Goal: Task Accomplishment & Management: Manage account settings

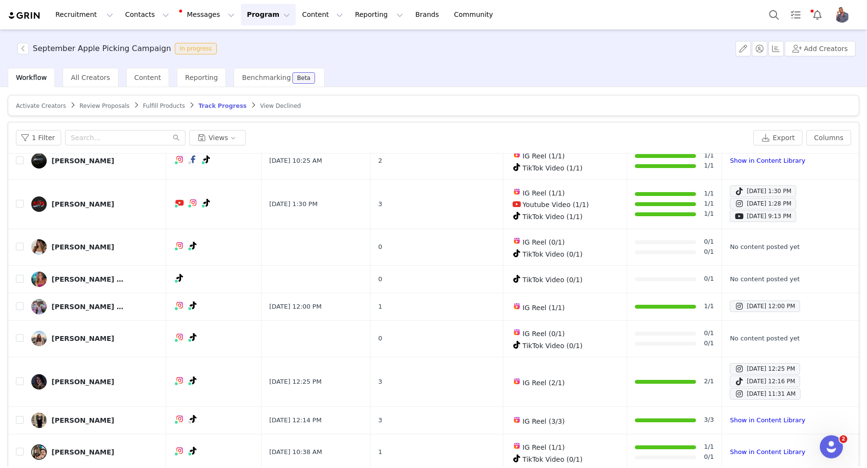
click at [39, 16] on img at bounding box center [25, 15] width 34 height 9
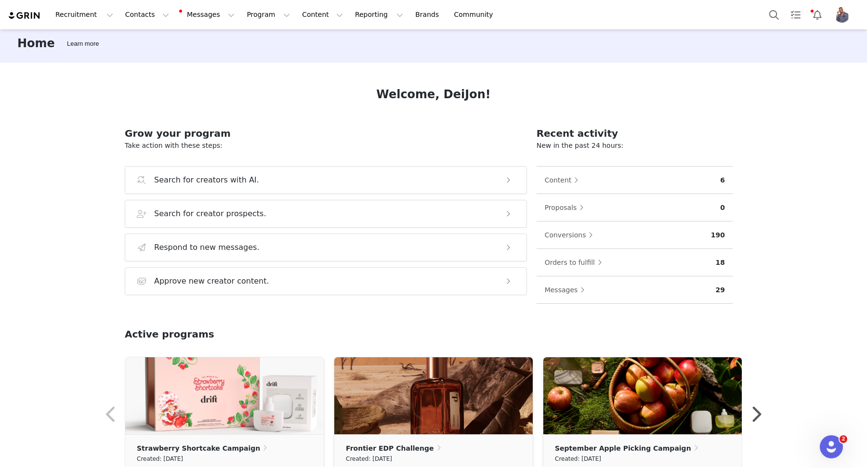
scroll to position [203, 0]
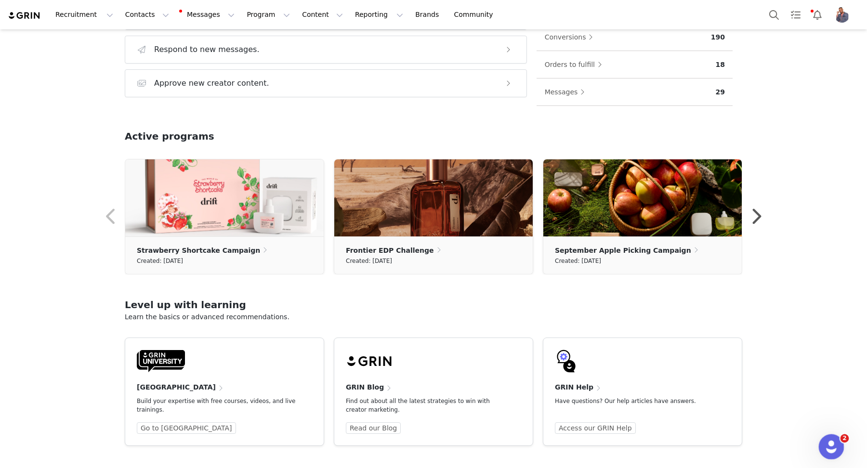
click at [828, 441] on icon "Open Intercom Messenger" at bounding box center [830, 446] width 16 height 16
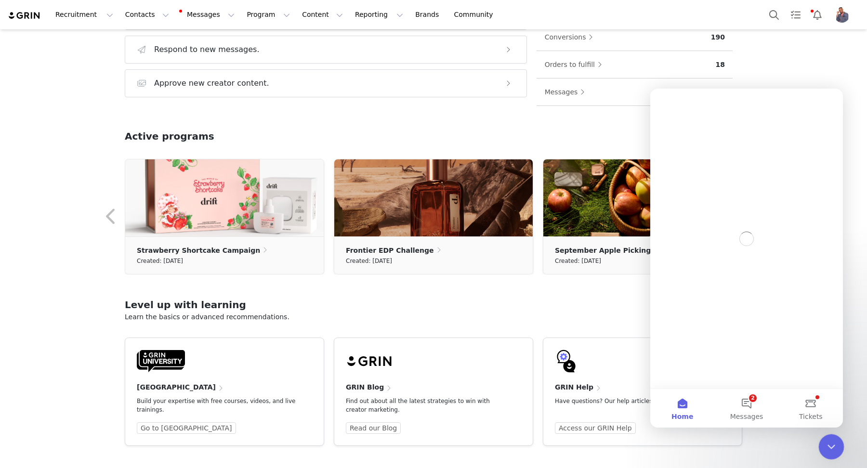
scroll to position [0, 0]
click at [826, 440] on icon "Close Intercom Messenger" at bounding box center [830, 446] width 12 height 12
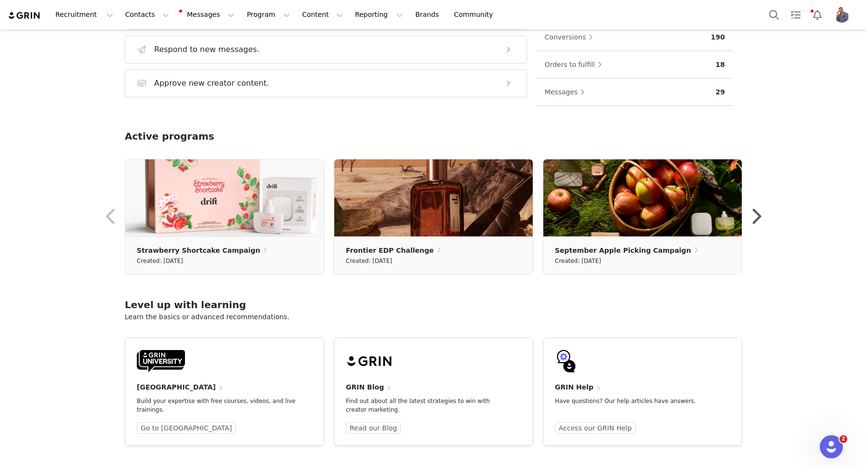
click at [842, 8] on img "Profile" at bounding box center [841, 14] width 15 height 15
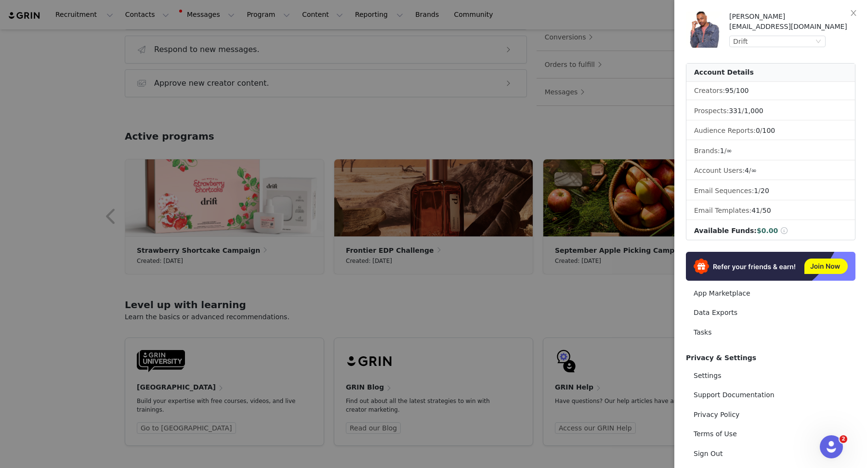
click at [800, 33] on div "DeiJon Parks deijon.parks@scentbird.com Drift" at bounding box center [792, 30] width 126 height 36
click at [797, 38] on div "Drift" at bounding box center [773, 41] width 80 height 11
click at [773, 74] on li "Scentbird" at bounding box center [796, 73] width 135 height 15
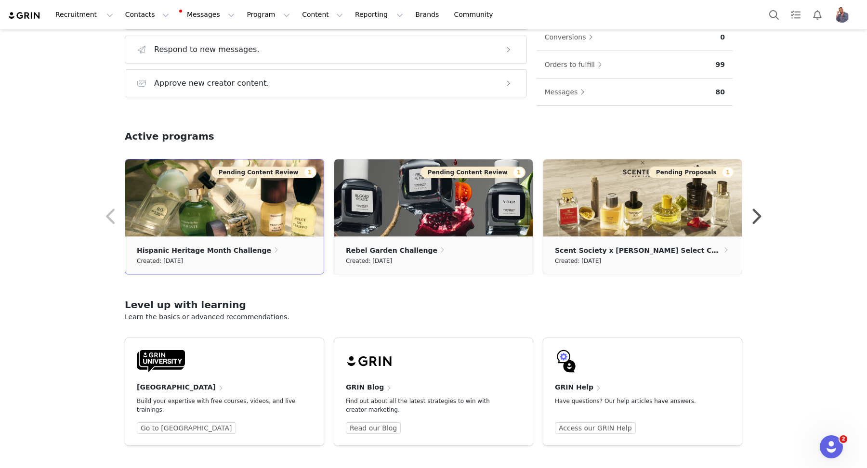
click at [272, 168] on button "Pending Content Review 1" at bounding box center [263, 173] width 105 height 12
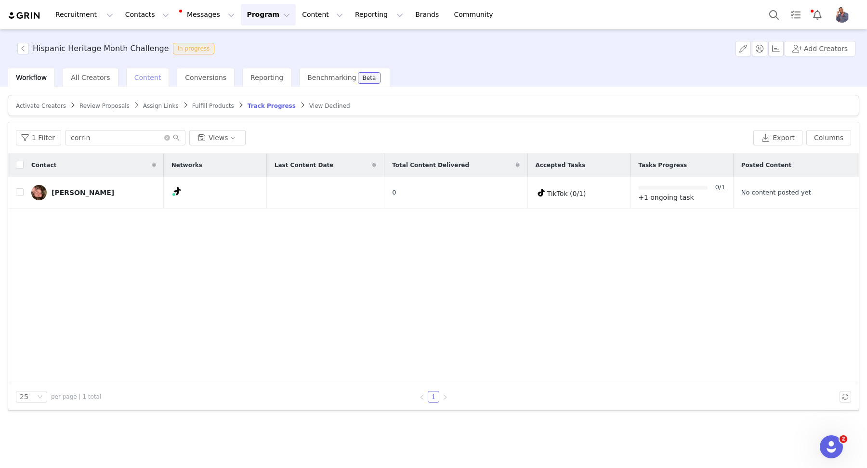
click at [144, 79] on span "Content" at bounding box center [147, 78] width 27 height 8
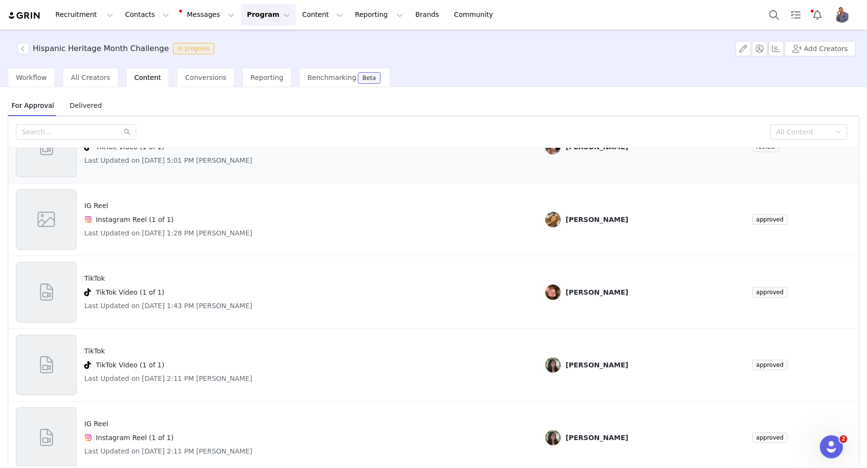
click at [310, 160] on div "TikTok TikTok Video (1 of 1) Last Updated on Sep 30, 2025 5:01 PM Anastasia Edw…" at bounding box center [273, 147] width 514 height 61
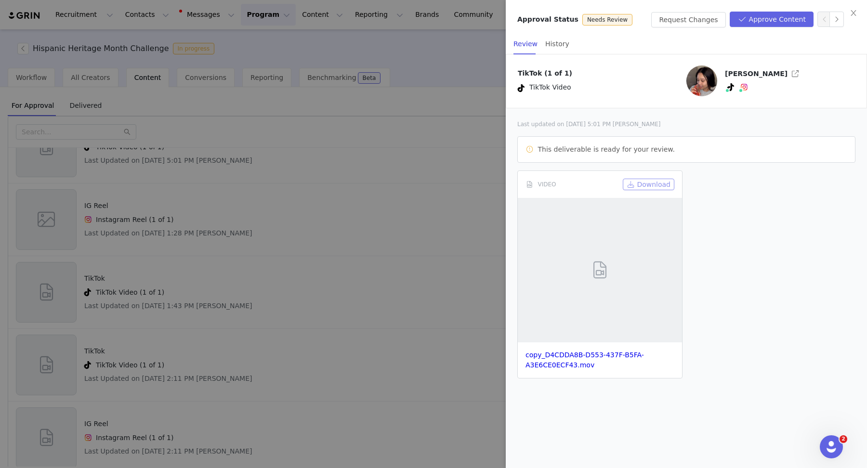
click at [662, 181] on button "Download" at bounding box center [649, 185] width 52 height 12
click at [344, 133] on div at bounding box center [433, 234] width 867 height 468
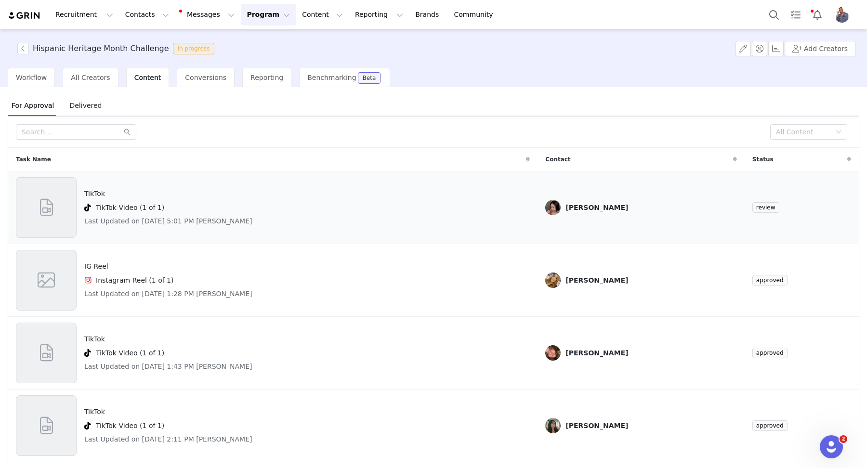
click at [596, 194] on td "Anastasia Edwards" at bounding box center [640, 207] width 207 height 73
click at [405, 197] on div "TikTok TikTok Video (1 of 1) Last Updated on Sep 30, 2025 5:01 PM Anastasia Edw…" at bounding box center [273, 207] width 514 height 61
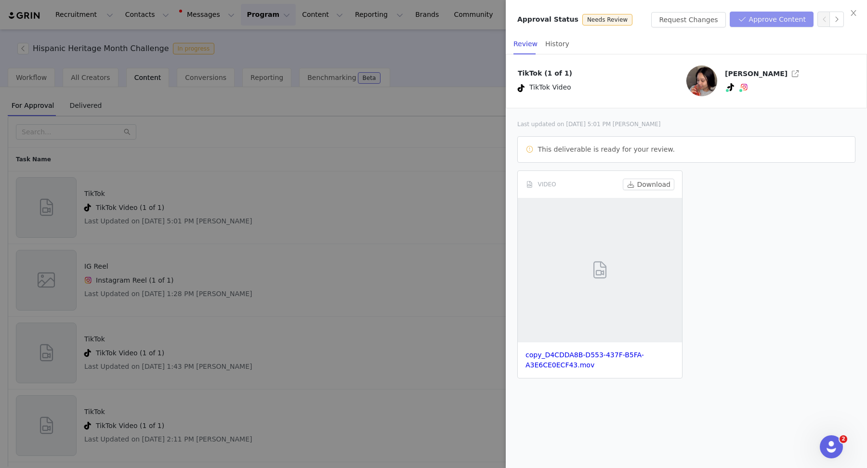
click at [779, 17] on button "Approve Content" at bounding box center [771, 19] width 84 height 15
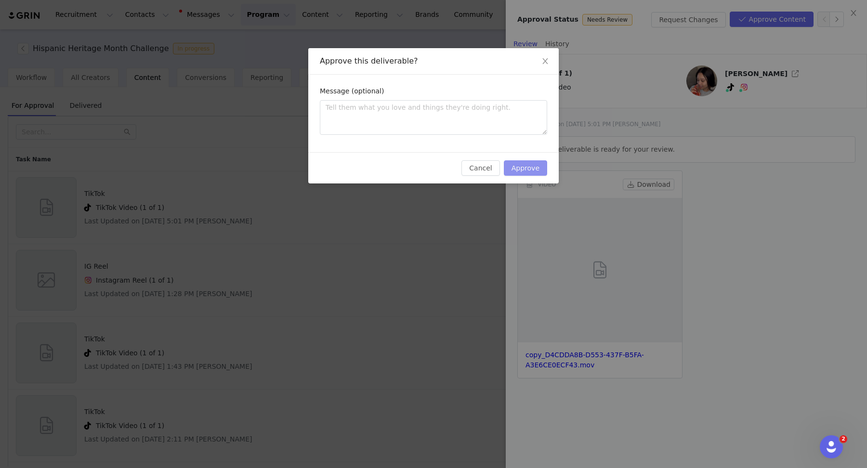
click at [522, 165] on button "Approve" at bounding box center [525, 167] width 43 height 15
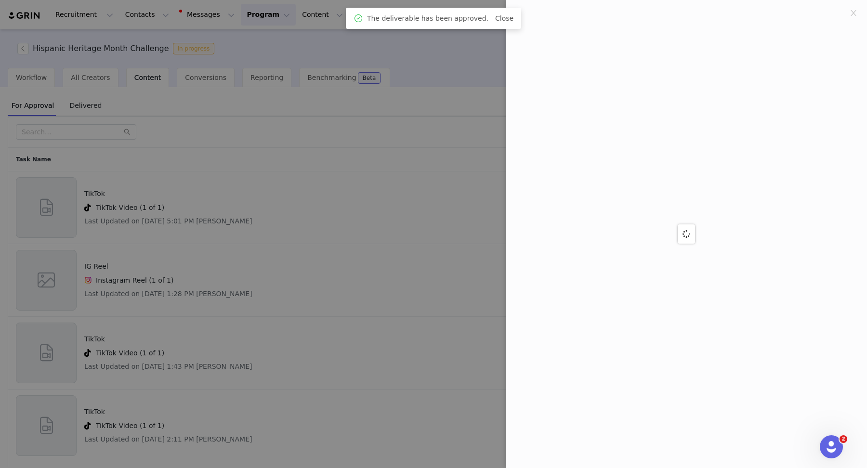
click at [229, 159] on div at bounding box center [433, 234] width 867 height 468
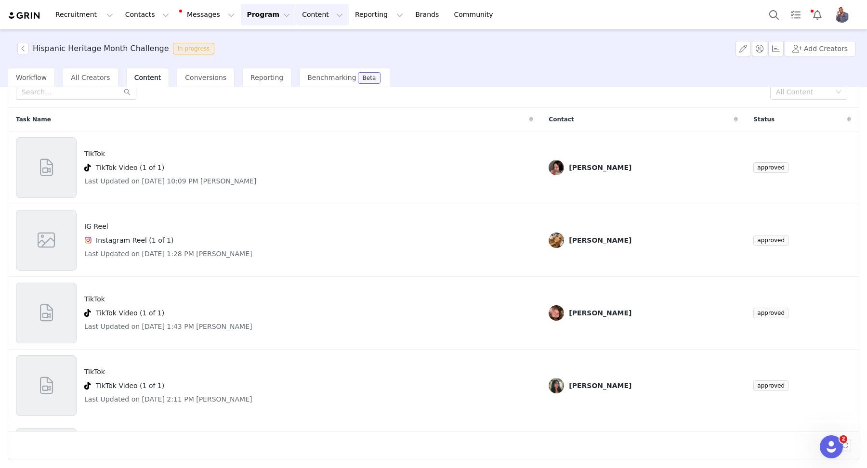
click at [296, 12] on button "Content Content" at bounding box center [322, 15] width 52 height 22
click at [260, 12] on button "Program Program" at bounding box center [268, 15] width 55 height 22
click at [260, 38] on p "Activations" at bounding box center [252, 43] width 37 height 10
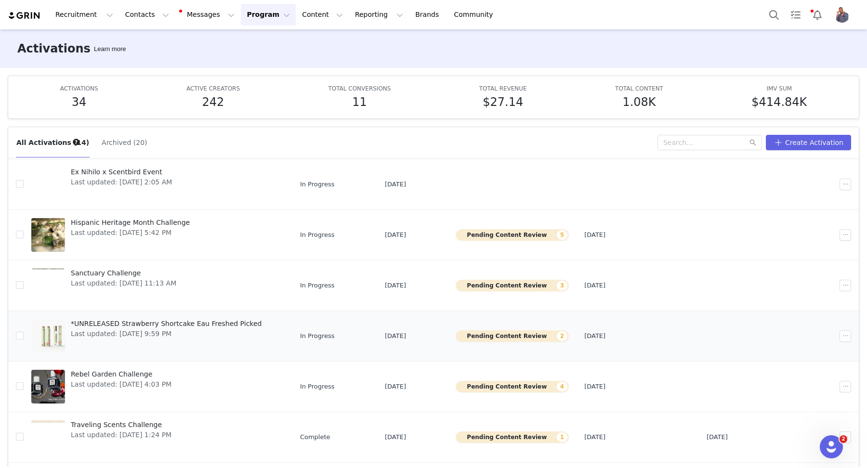
scroll to position [124, 0]
click at [500, 380] on button "Pending Content Review 4" at bounding box center [511, 386] width 113 height 12
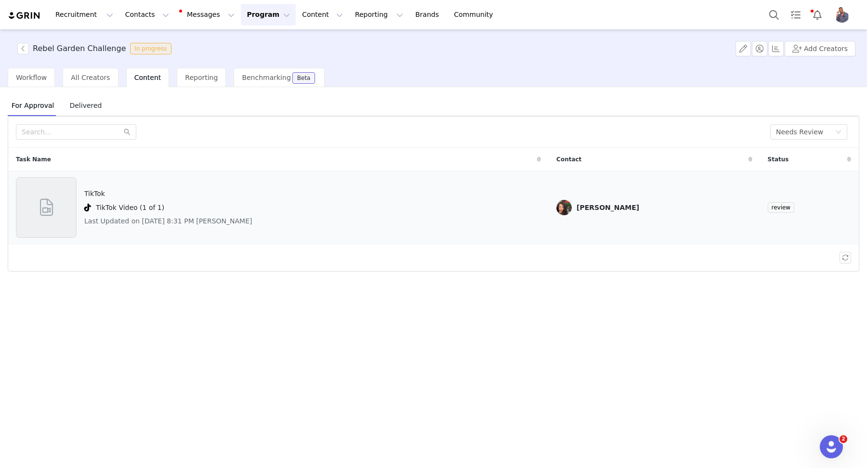
click at [253, 213] on div "TikTok TikTok Video (1 of 1) Last Updated on Sep 30, 2025 8:31 PM Ayana Greer" at bounding box center [278, 207] width 525 height 61
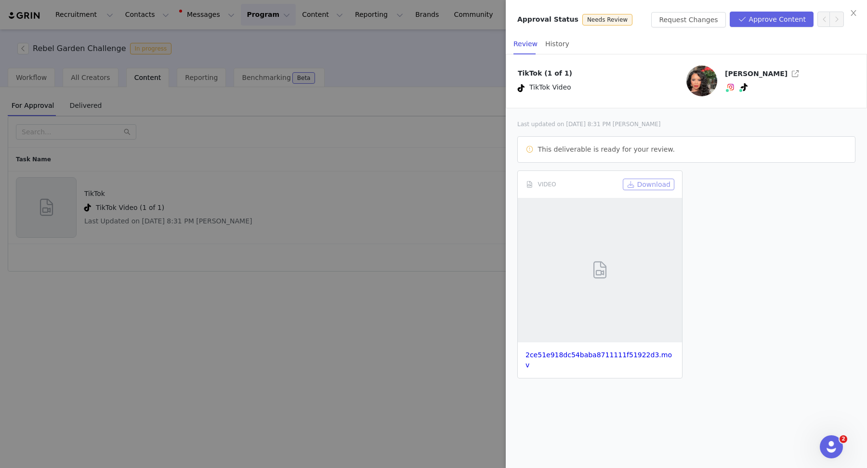
click at [639, 181] on button "Download" at bounding box center [649, 185] width 52 height 12
click at [329, 140] on div at bounding box center [433, 234] width 867 height 468
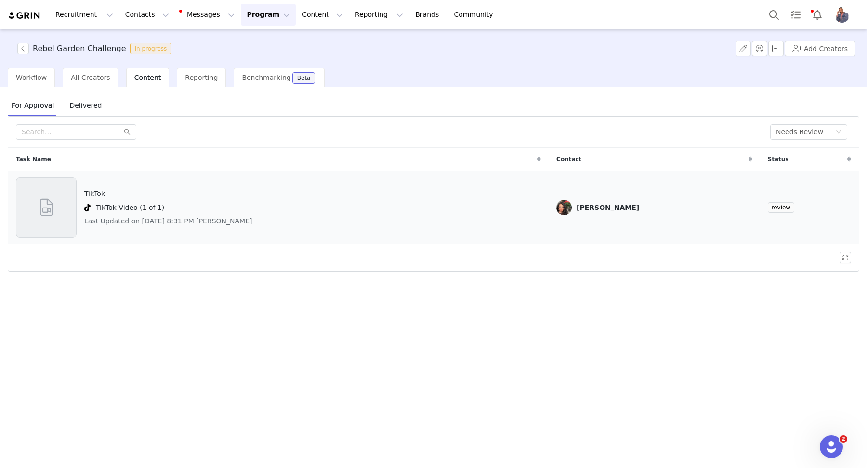
click at [424, 190] on div "TikTok TikTok Video (1 of 1) Last Updated on Sep 30, 2025 8:31 PM Ayana Greer" at bounding box center [278, 207] width 525 height 61
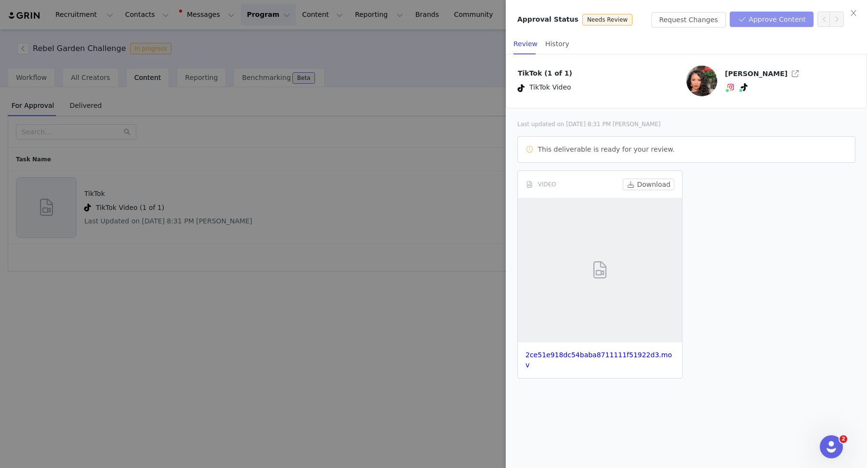
click at [770, 15] on button "Approve Content" at bounding box center [771, 19] width 84 height 15
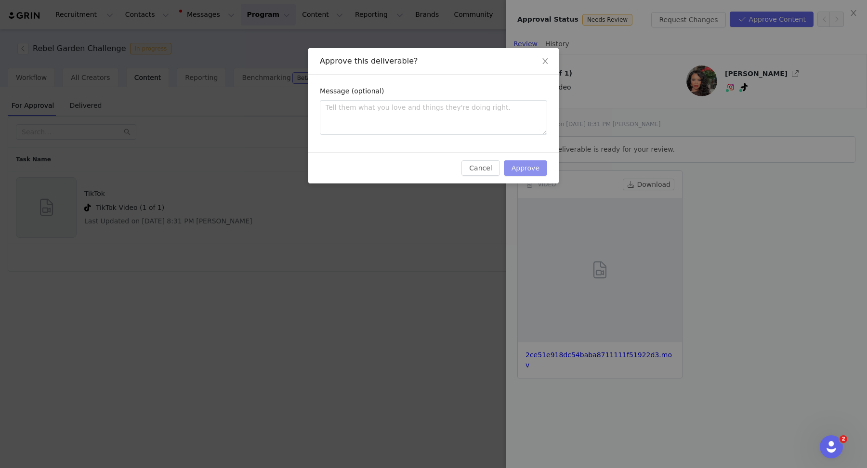
click at [521, 168] on button "Approve" at bounding box center [525, 167] width 43 height 15
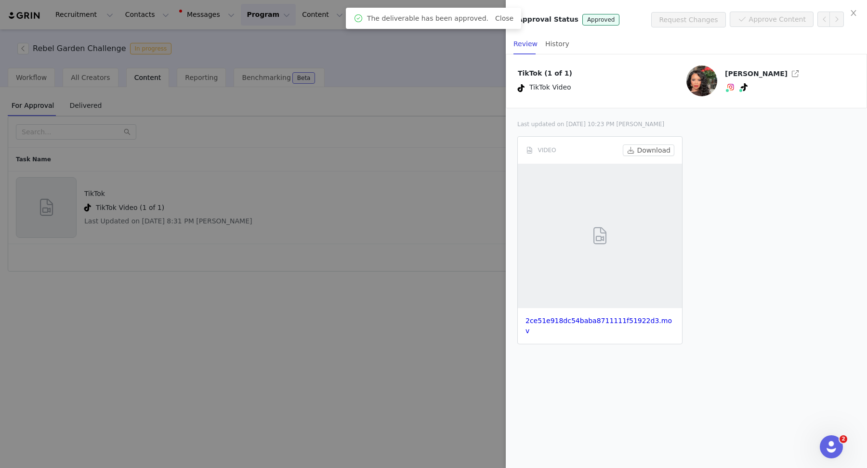
click at [446, 229] on div at bounding box center [433, 234] width 867 height 468
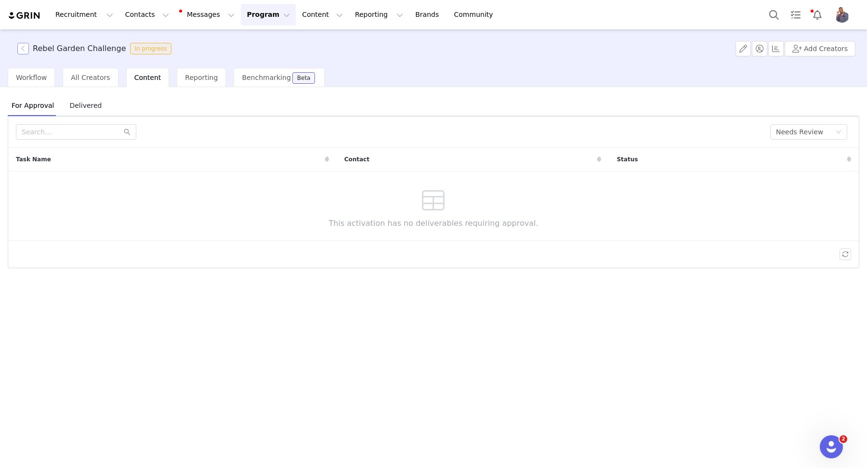
click at [22, 53] on button "button" at bounding box center [23, 49] width 12 height 12
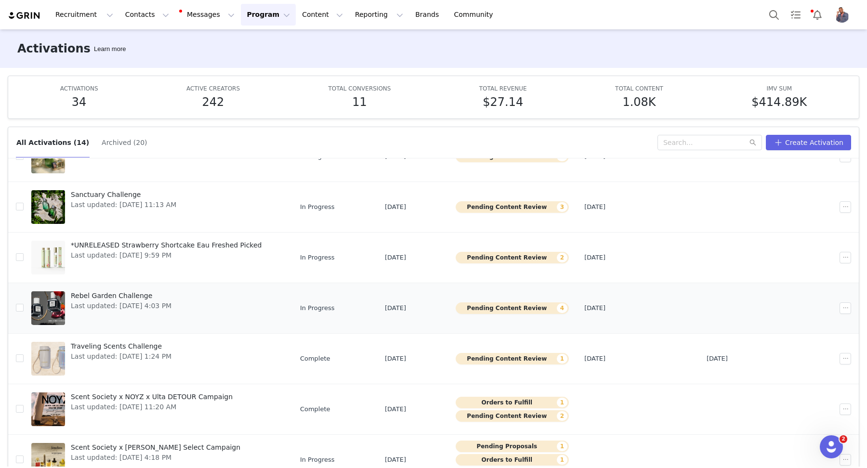
scroll to position [2, 0]
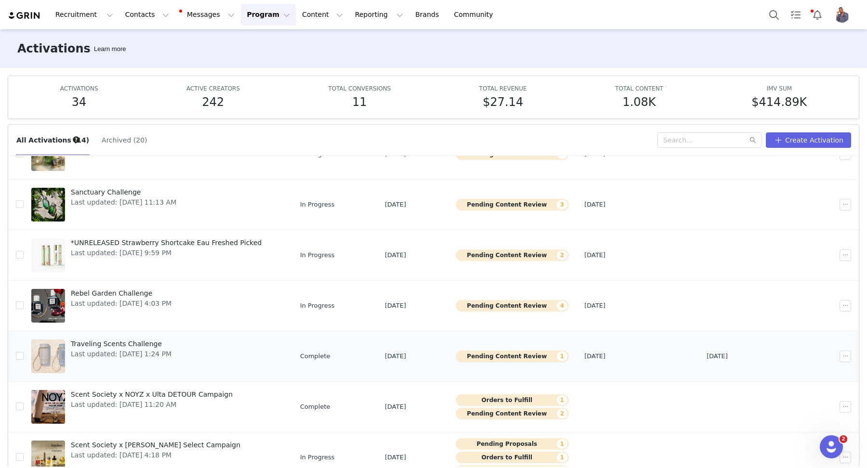
click at [500, 354] on button "Pending Content Review 1" at bounding box center [511, 356] width 113 height 12
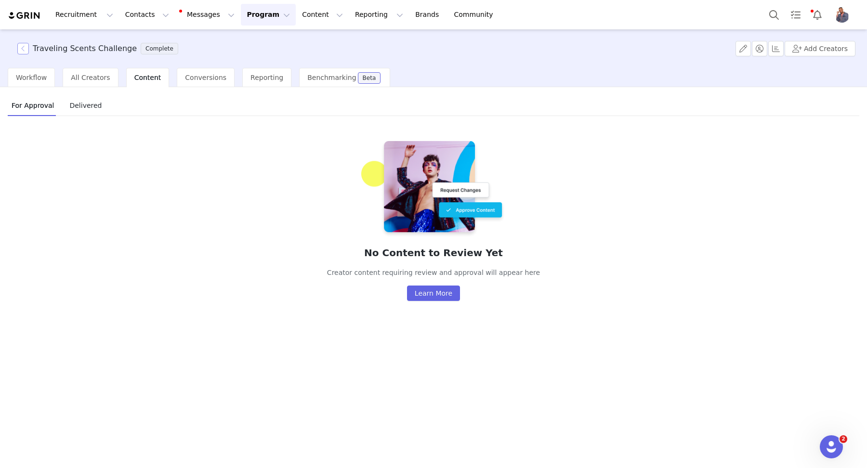
click at [23, 49] on button "button" at bounding box center [23, 49] width 12 height 12
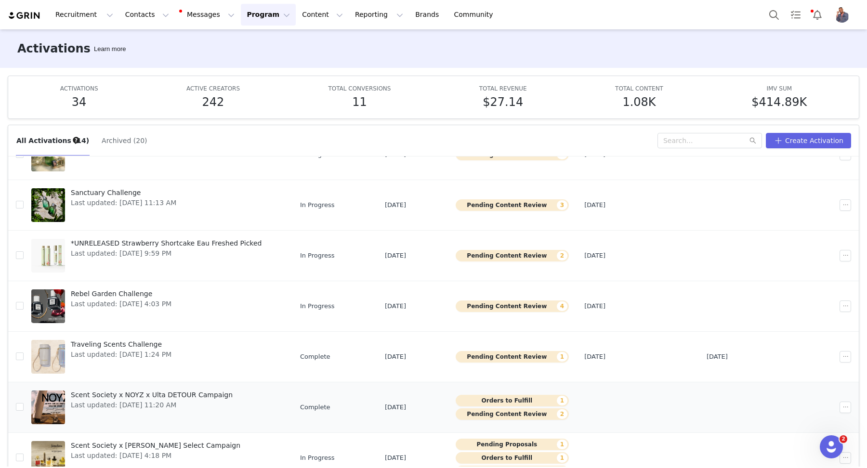
scroll to position [2, 0]
click at [494, 412] on button "Pending Content Review 2" at bounding box center [511, 414] width 113 height 12
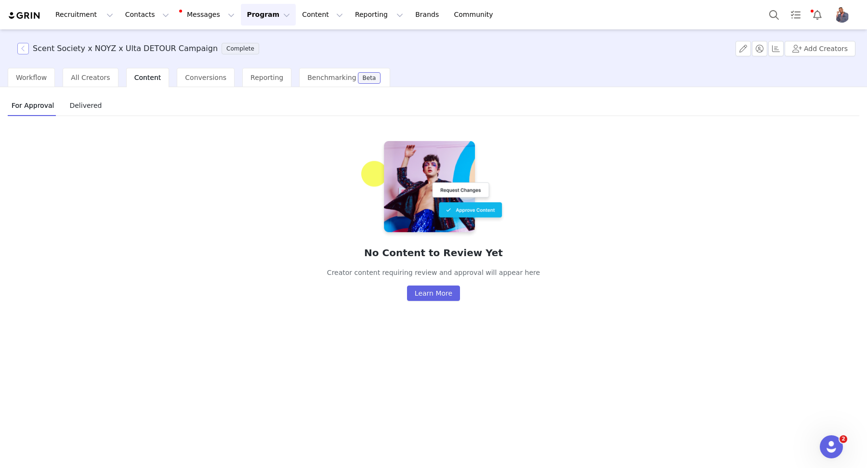
click at [19, 47] on button "button" at bounding box center [23, 49] width 12 height 12
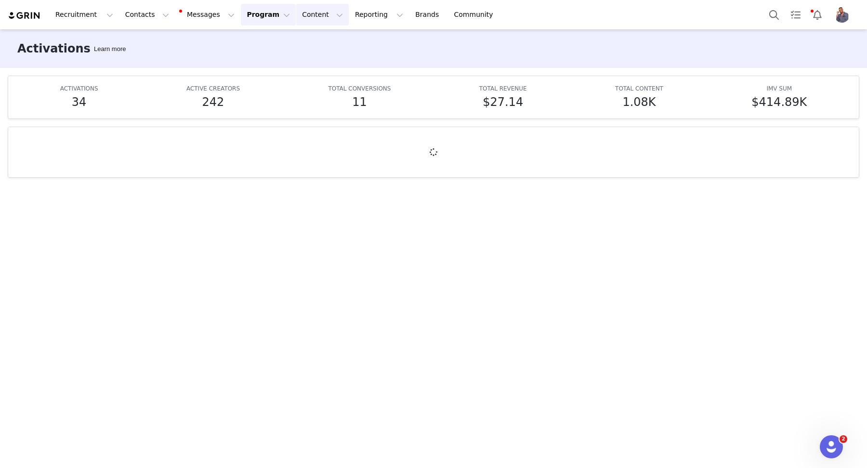
click at [296, 17] on button "Content Content" at bounding box center [322, 15] width 52 height 22
click at [308, 39] on p "Creator Content" at bounding box center [311, 43] width 54 height 10
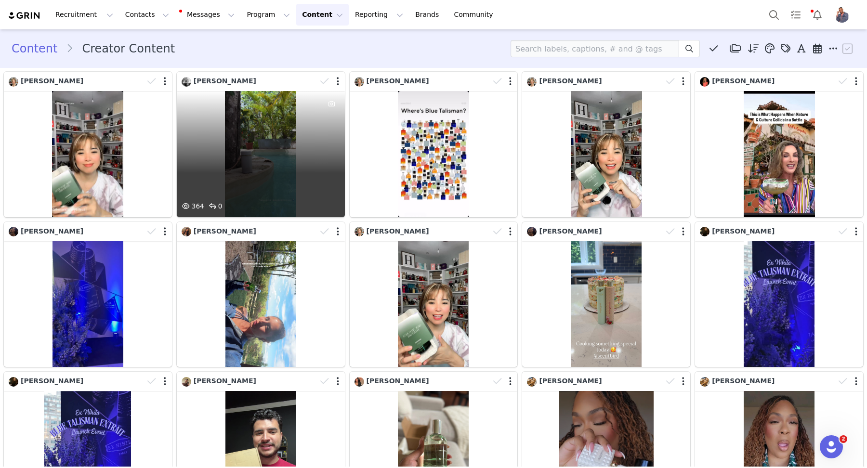
click at [229, 140] on div "364 0" at bounding box center [261, 154] width 168 height 126
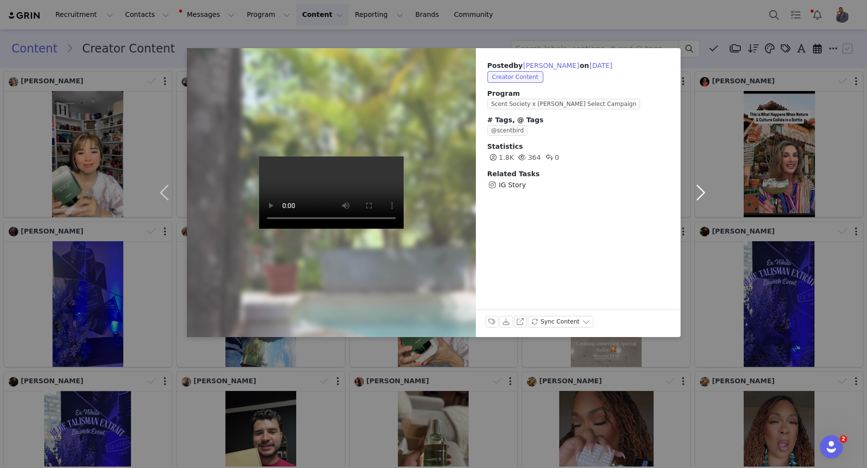
click at [707, 116] on button "button" at bounding box center [700, 192] width 40 height 289
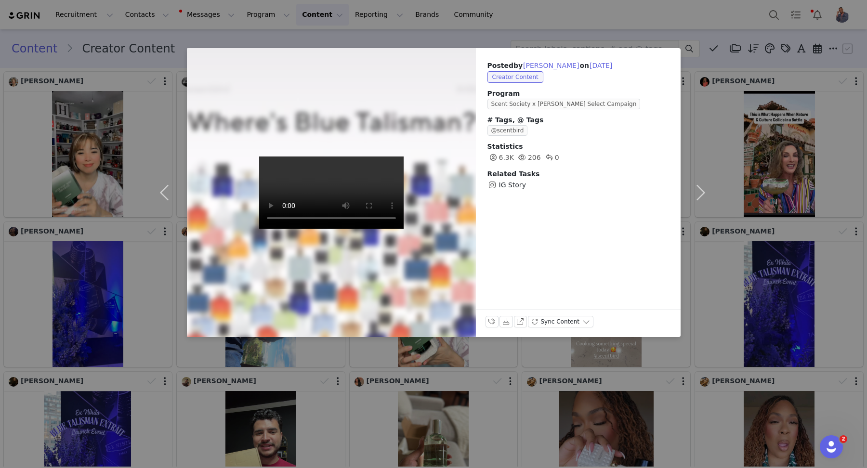
click at [103, 108] on div "Posted by Anna Hochstetler on Sep 29, 2025 Creator Content Program Scent Societ…" at bounding box center [433, 234] width 867 height 468
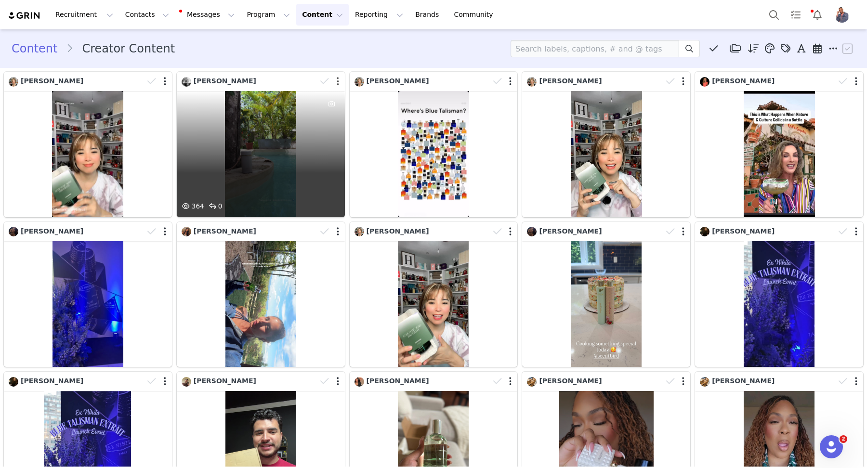
click at [337, 80] on button "button" at bounding box center [338, 82] width 2 height 10
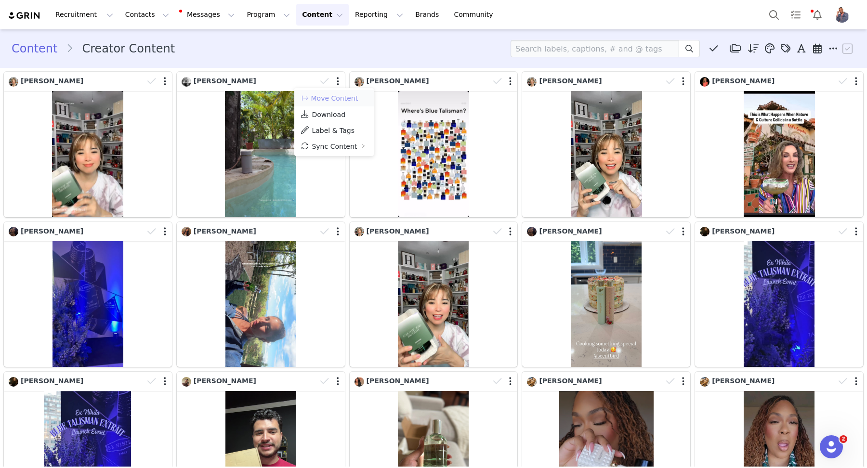
click at [336, 96] on button "Move Content" at bounding box center [329, 98] width 58 height 12
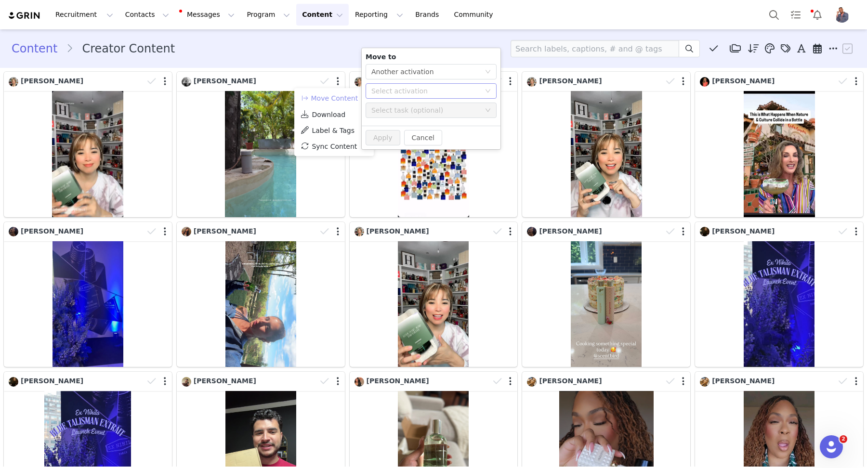
click at [377, 92] on div "Select activation" at bounding box center [425, 91] width 109 height 10
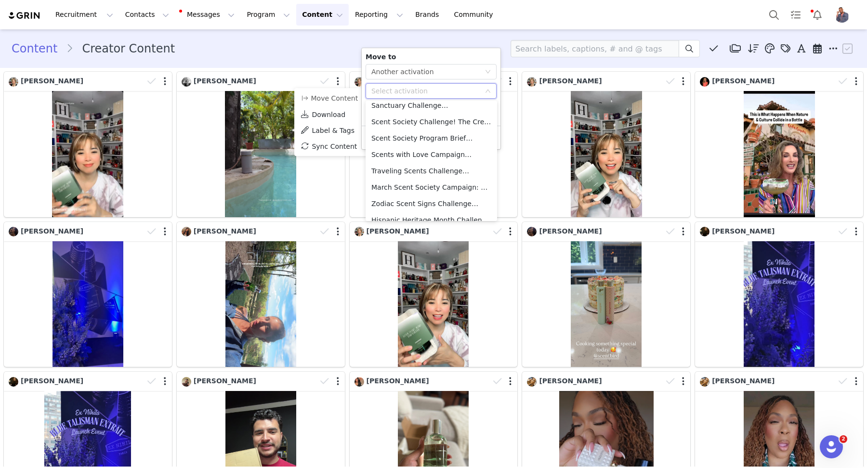
scroll to position [58, 0]
click at [413, 199] on li "Traveling Scents Challenge Activated" at bounding box center [430, 200] width 131 height 16
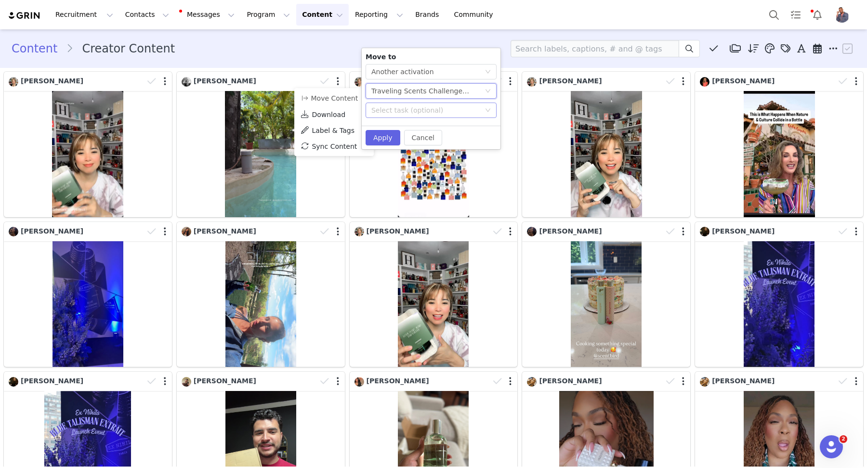
click at [396, 108] on div "Select task (optional)" at bounding box center [425, 110] width 109 height 10
click at [404, 134] on li "IG Story" at bounding box center [430, 130] width 131 height 17
click at [380, 141] on button "Apply" at bounding box center [382, 137] width 35 height 15
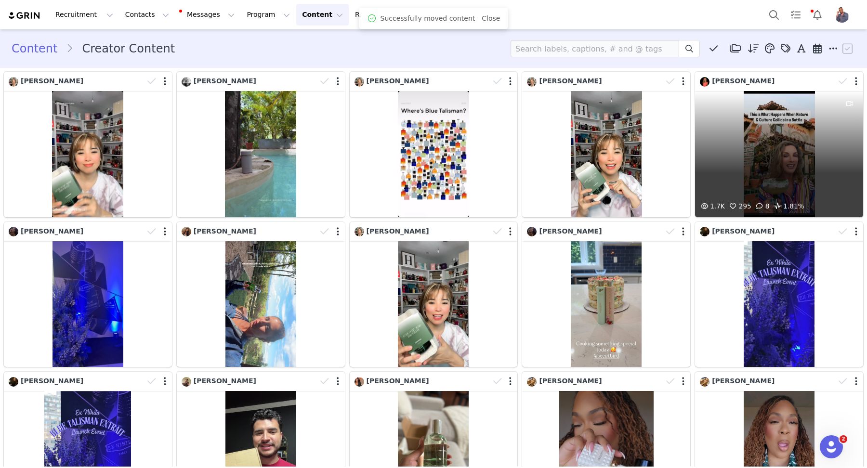
click at [769, 150] on div "1.7K 295 8 1.81%" at bounding box center [779, 154] width 168 height 126
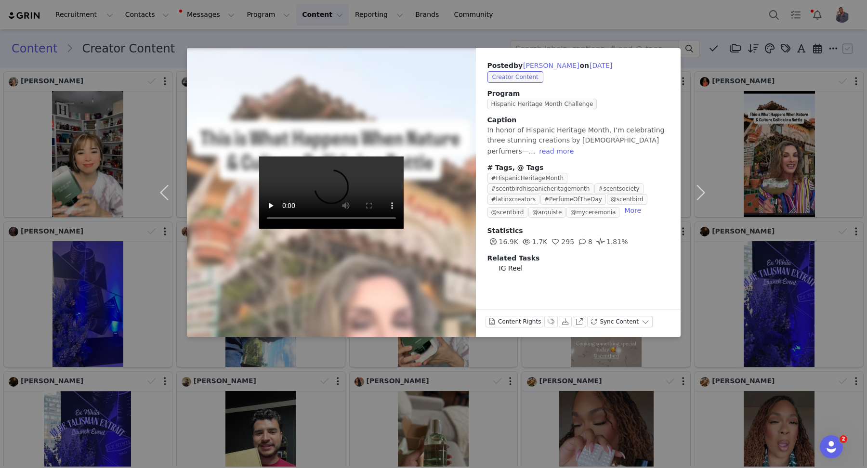
click at [658, 33] on div "Posted by Kerri Zane on Sep 29, 2025 Creator Content Program Hispanic Heritage …" at bounding box center [433, 234] width 867 height 468
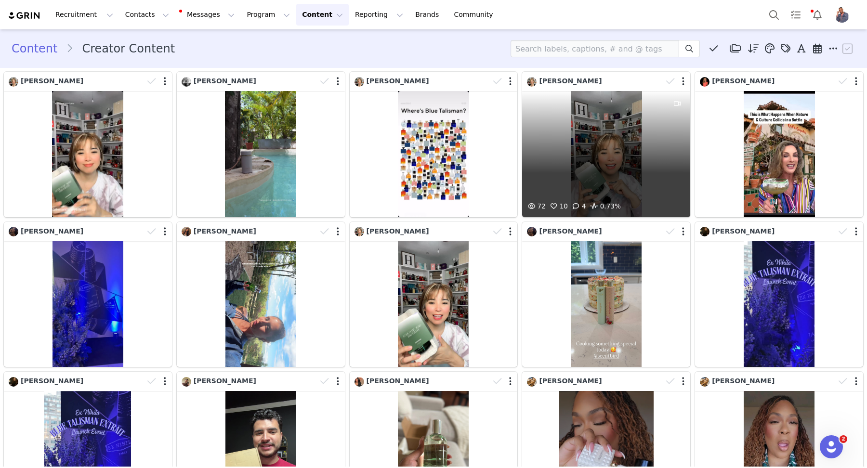
click at [641, 121] on div "72 10 4 0.73%" at bounding box center [606, 154] width 168 height 126
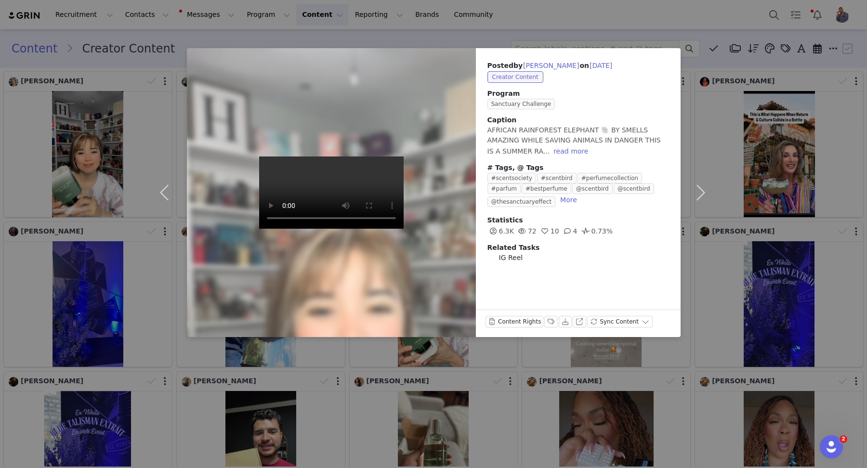
click at [614, 33] on div "Posted by Anna Hochstetler on Sep 29, 2025 Creator Content Program Sanctuary Ch…" at bounding box center [433, 234] width 867 height 468
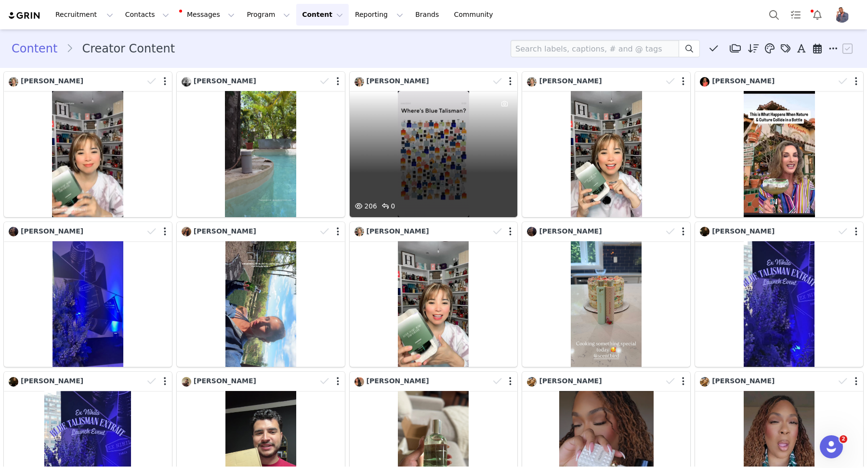
click at [471, 138] on div "206 0" at bounding box center [434, 154] width 168 height 126
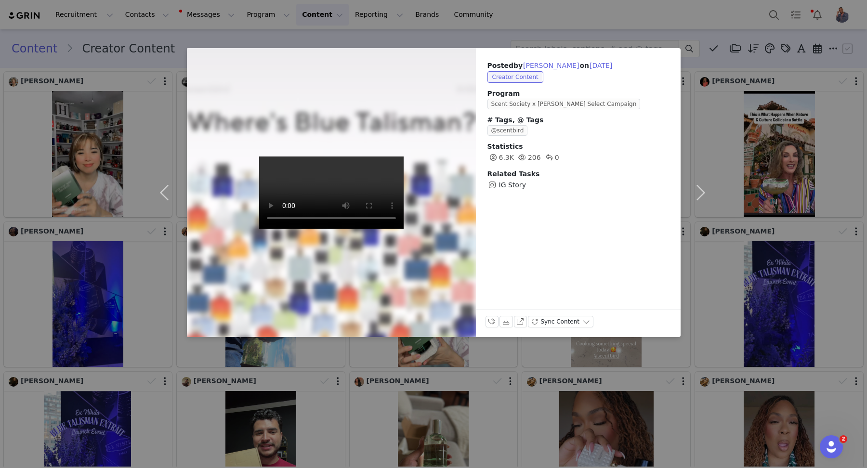
click at [493, 35] on div "Posted by Anna Hochstetler on Sep 29, 2025 Creator Content Program Scent Societ…" at bounding box center [433, 234] width 867 height 468
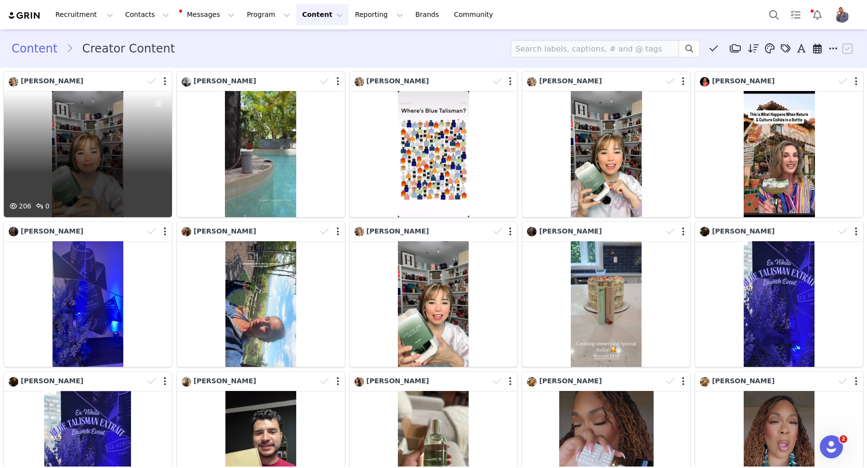
click at [91, 139] on div "206 0" at bounding box center [88, 154] width 168 height 126
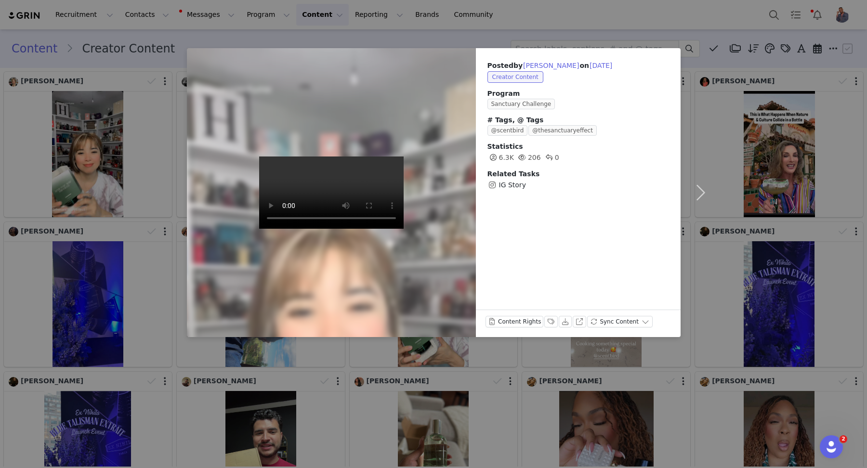
click at [251, 37] on div "Posted by Anna Hochstetler on Sep 30, 2025 Creator Content Program Sanctuary Ch…" at bounding box center [433, 234] width 867 height 468
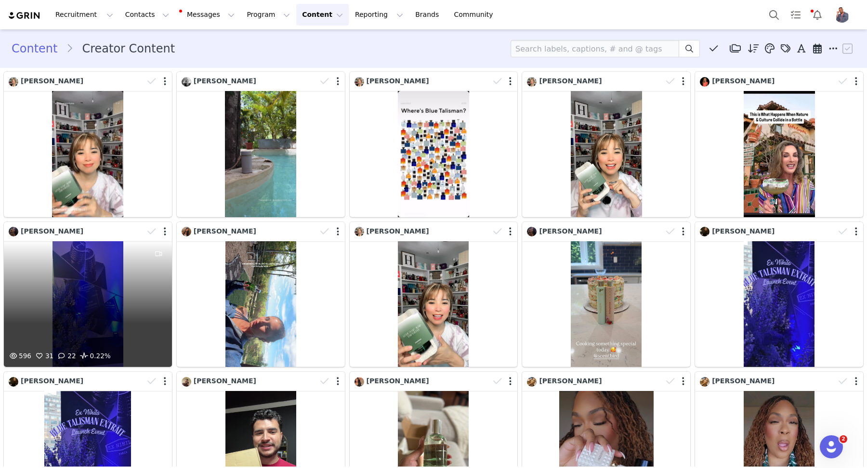
click at [108, 265] on div "596 31 22 0.22%" at bounding box center [88, 304] width 168 height 126
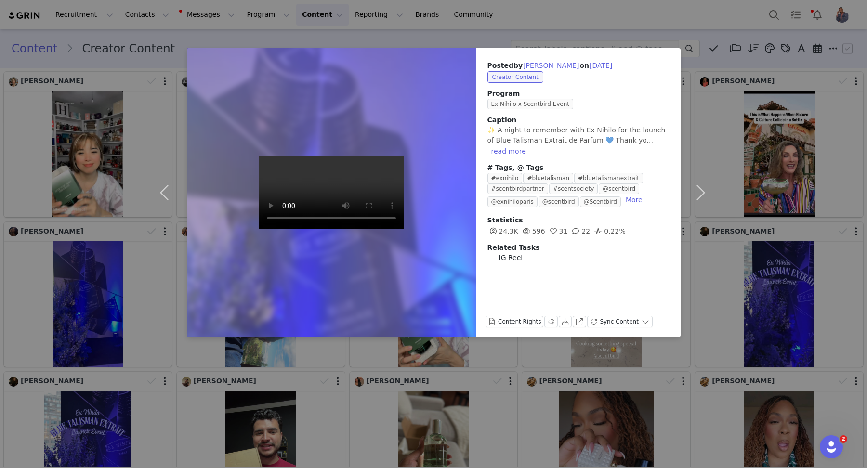
click at [318, 33] on div "Posted by Katricia Occidor on Sep 29, 2025 Creator Content Program Ex Nihilo x …" at bounding box center [433, 234] width 867 height 468
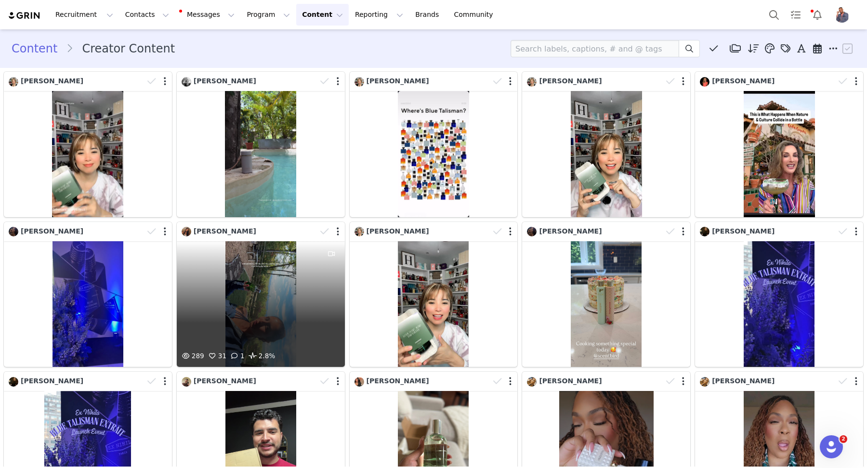
click at [232, 282] on div "289 31 1 2.8%" at bounding box center [261, 304] width 168 height 126
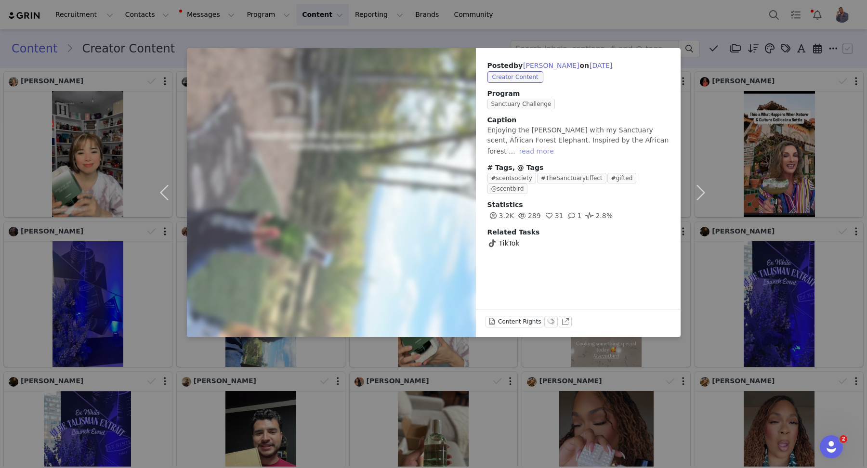
click at [515, 152] on button "read more" at bounding box center [536, 151] width 42 height 12
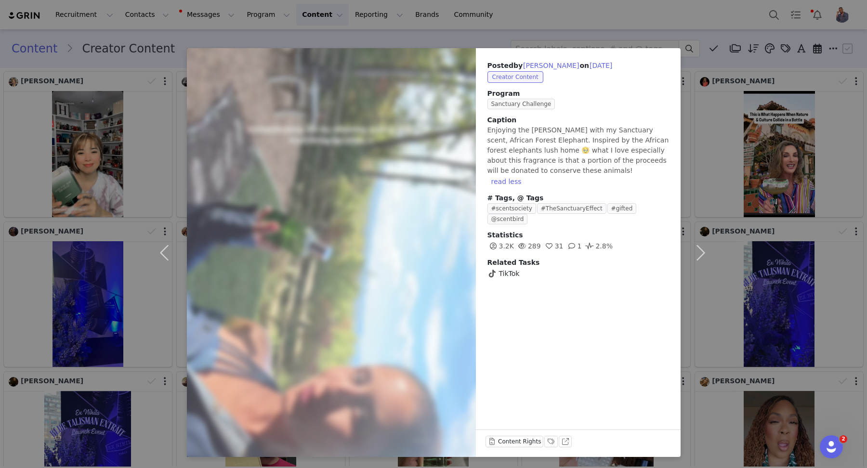
click at [723, 140] on div "Posted by Nicole Marchione on Sep 28, 2025 Creator Content Program Sanctuary Ch…" at bounding box center [433, 234] width 867 height 468
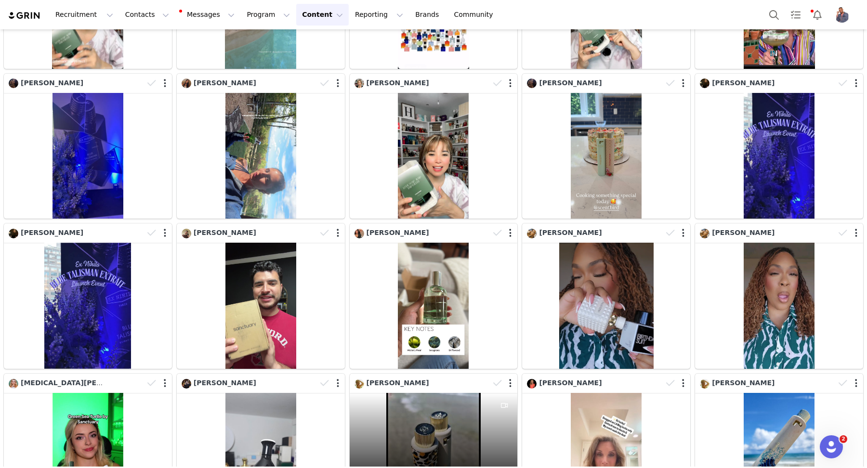
scroll to position [229, 0]
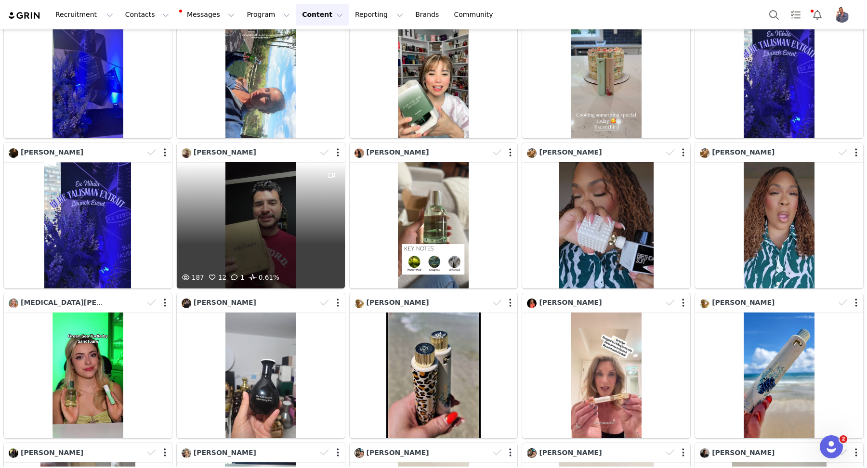
click at [268, 213] on div "187 12 1 0.61%" at bounding box center [261, 225] width 168 height 126
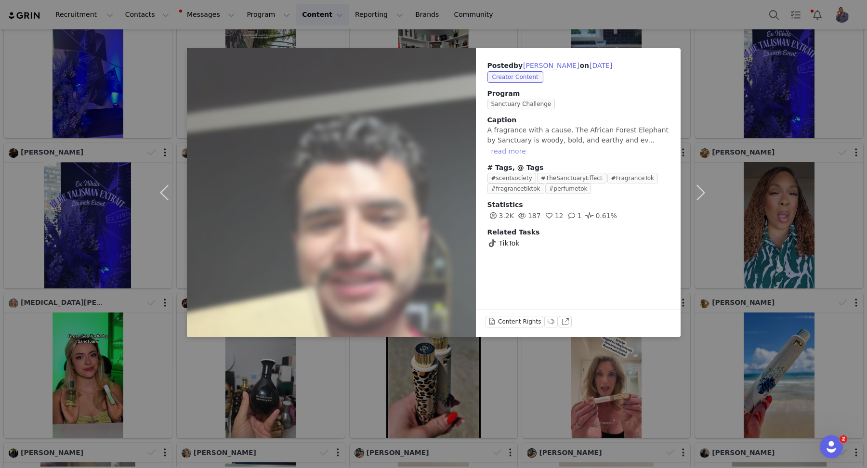
click at [530, 145] on button "read more" at bounding box center [508, 151] width 42 height 12
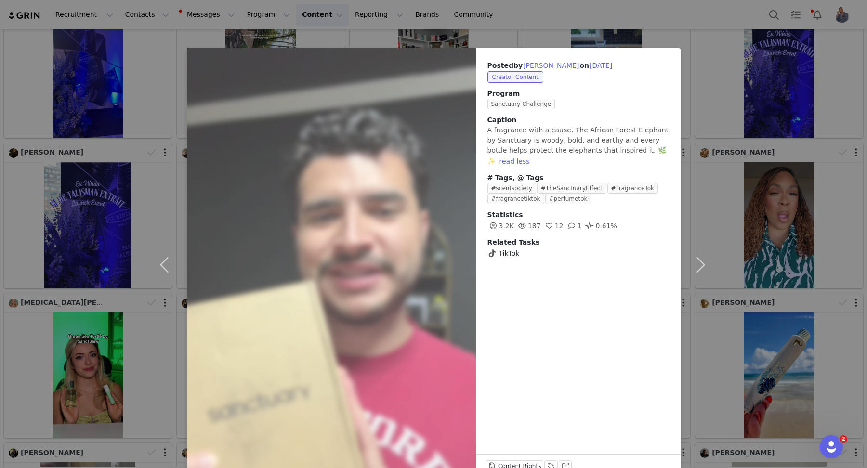
click at [732, 102] on div "Posted by Jacob Salinas on Sep 27, 2025 Creator Content Program Sanctuary Chall…" at bounding box center [433, 234] width 867 height 468
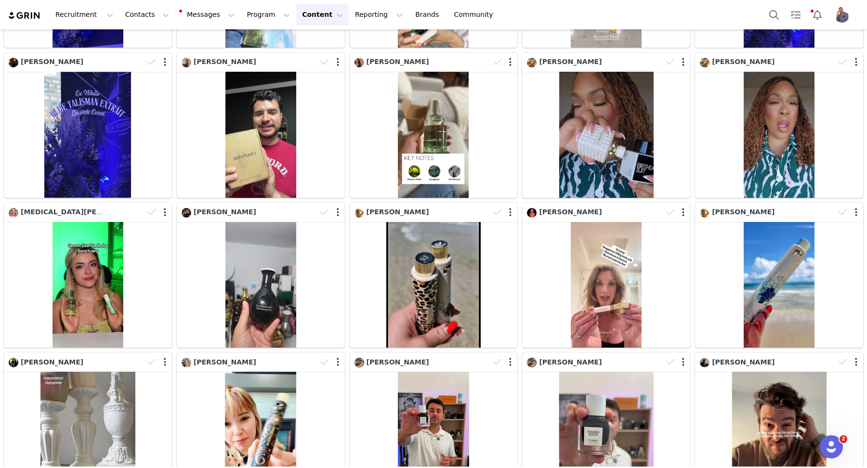
scroll to position [0, 0]
